Goal: Use online tool/utility: Utilize a website feature to perform a specific function

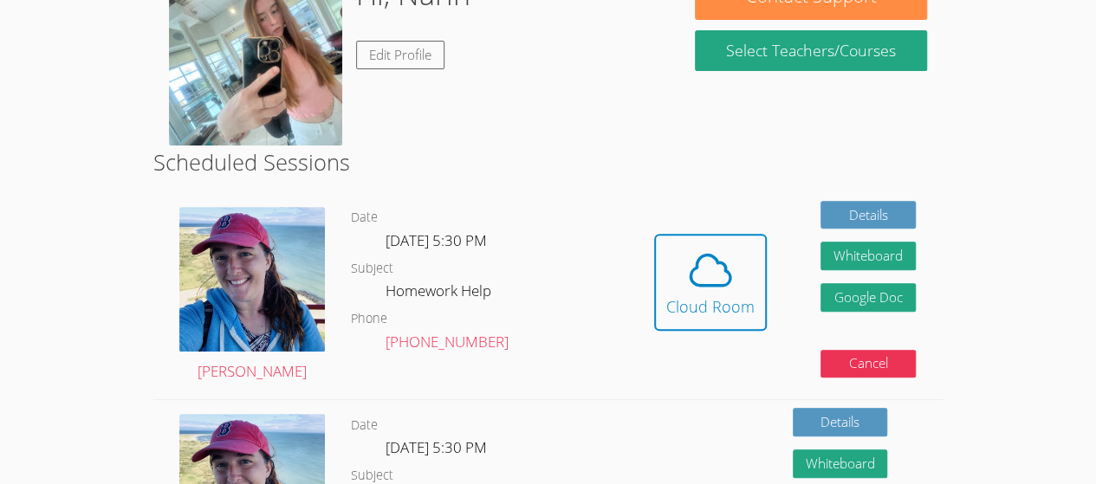
scroll to position [208, 0]
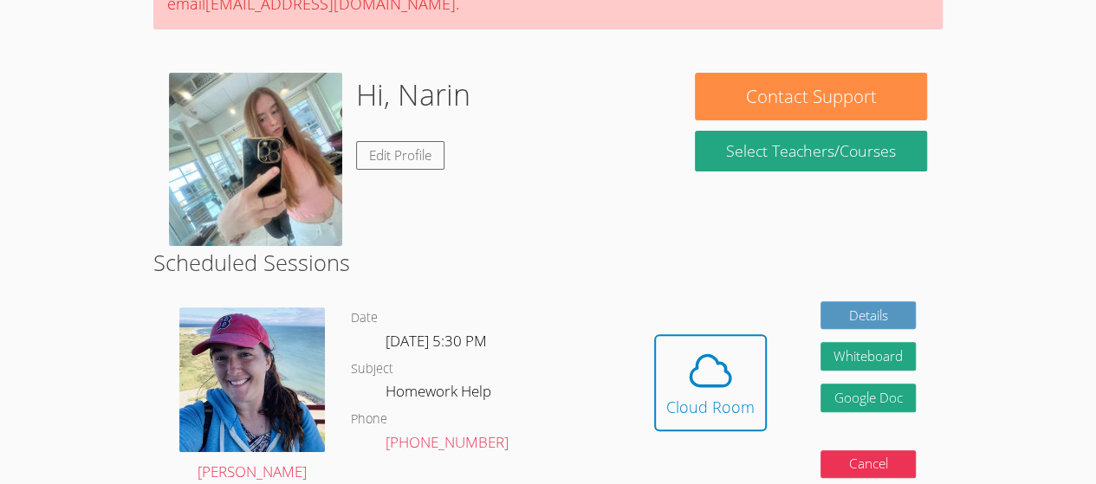
click at [52, 276] on html "Home Sessions Tutors Messages Logout Narin Successfully authenticated from goog…" at bounding box center [548, 34] width 1096 height 484
click at [678, 373] on span at bounding box center [710, 371] width 88 height 49
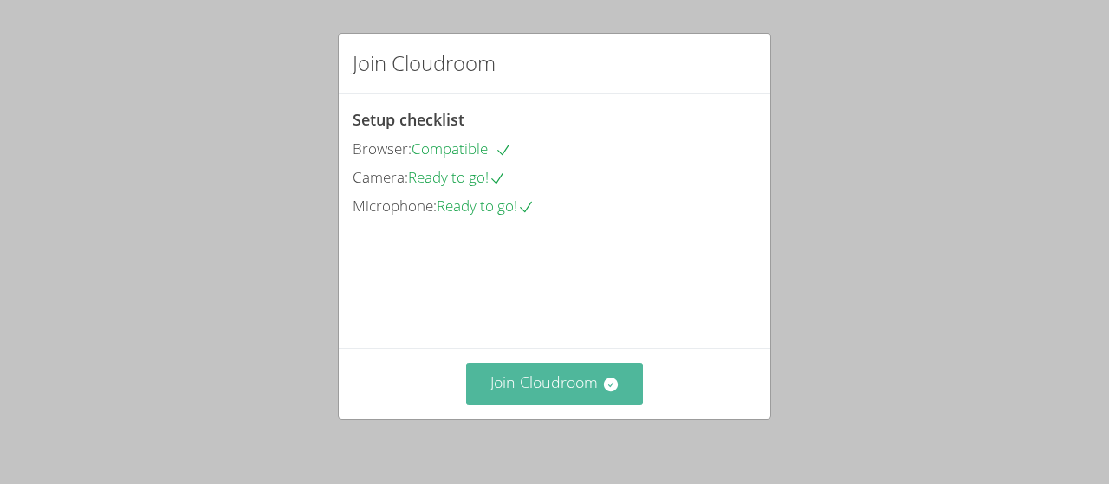
click at [567, 377] on button "Join Cloudroom" at bounding box center [555, 384] width 178 height 42
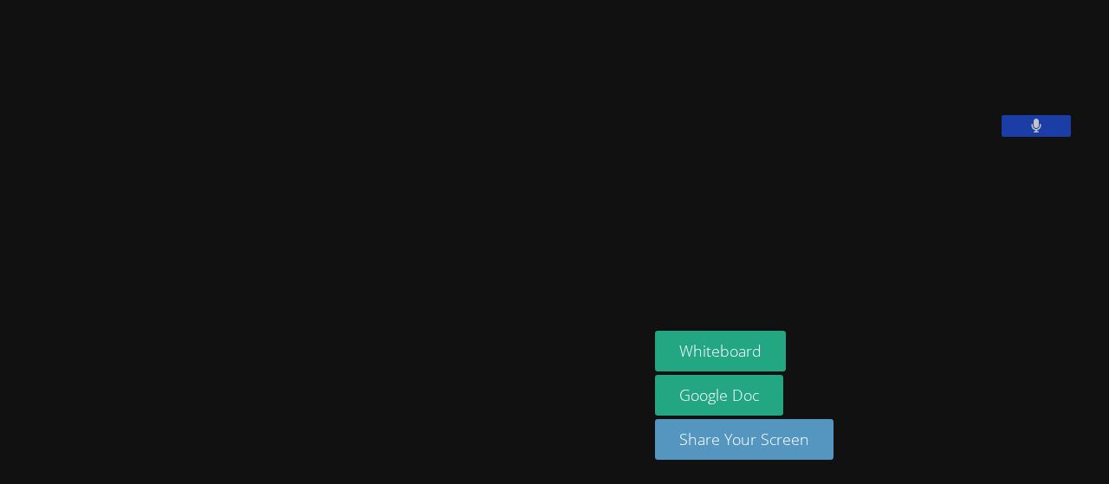
click at [1041, 133] on icon at bounding box center [1036, 126] width 10 height 15
click at [1045, 133] on icon at bounding box center [1036, 126] width 18 height 15
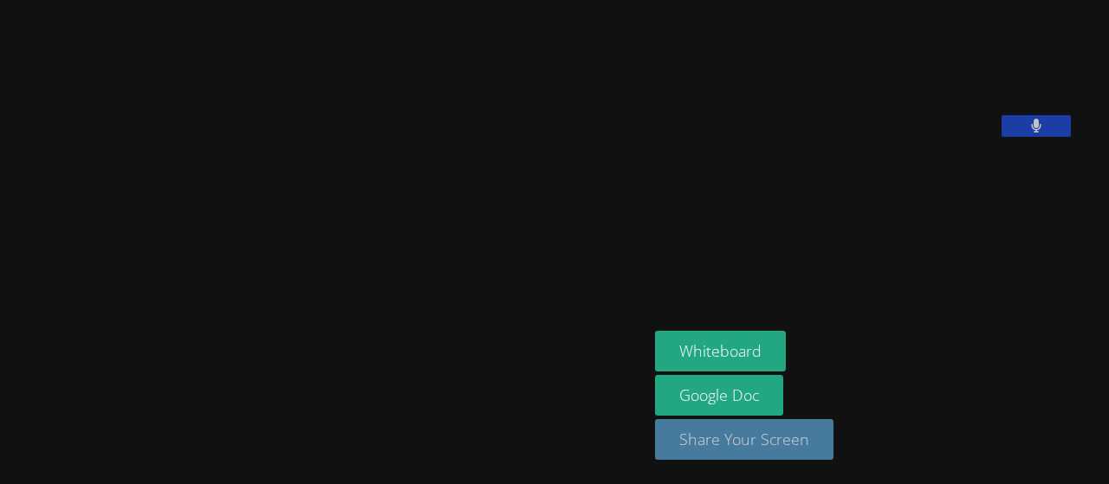
click at [723, 439] on button "Share Your Screen" at bounding box center [744, 439] width 178 height 41
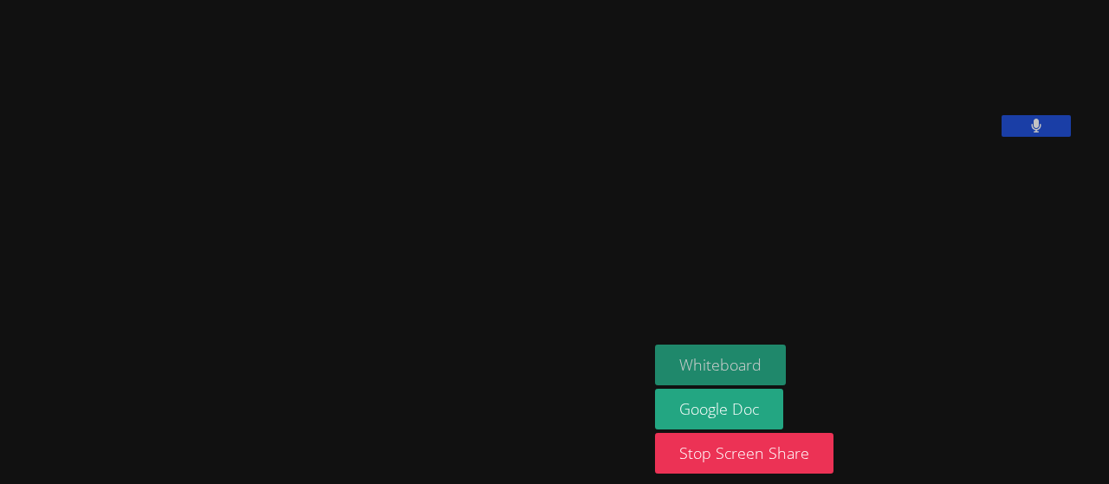
click at [698, 369] on button "Whiteboard" at bounding box center [720, 365] width 131 height 41
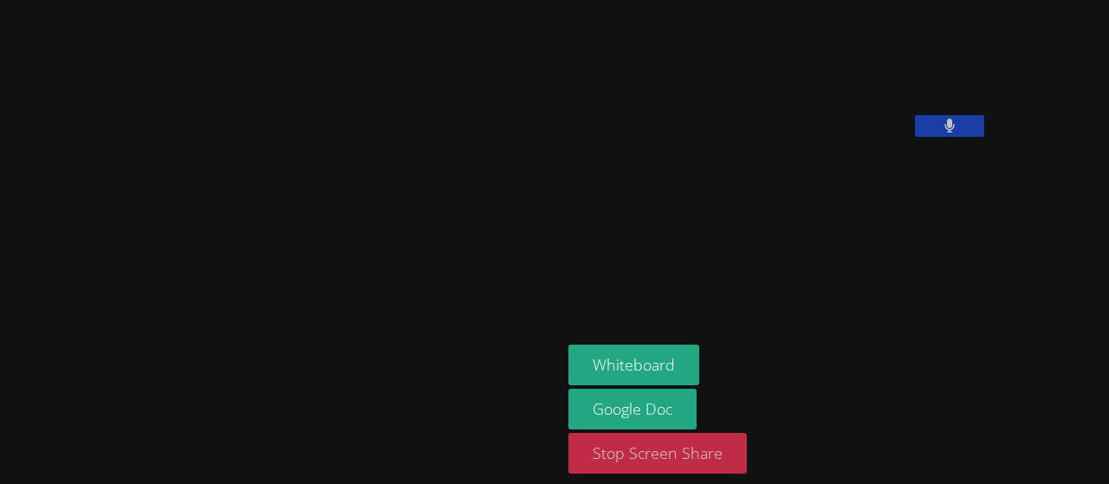
click at [568, 434] on button "Stop Screen Share" at bounding box center [657, 453] width 178 height 41
